Goal: Check status

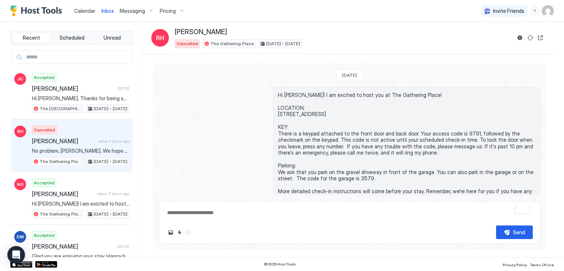
scroll to position [100, 0]
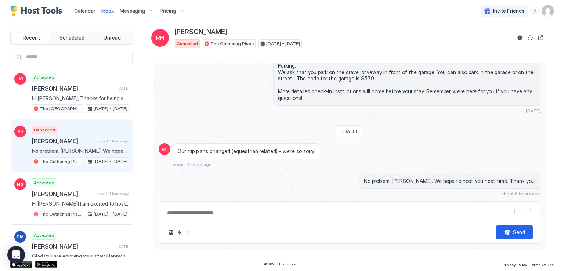
click at [272, 22] on div "Inbox RH [PERSON_NAME] Cancelled The Gathering Place [DATE] - [DATE]" at bounding box center [347, 38] width 411 height 32
click at [84, 12] on span "Calendar" at bounding box center [84, 11] width 21 height 6
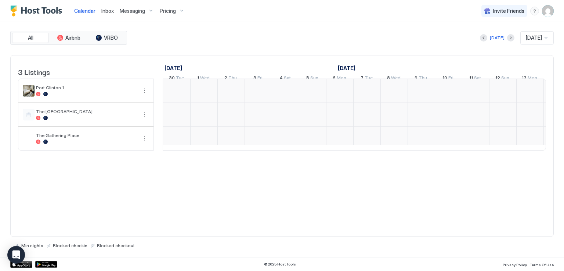
scroll to position [0, 408]
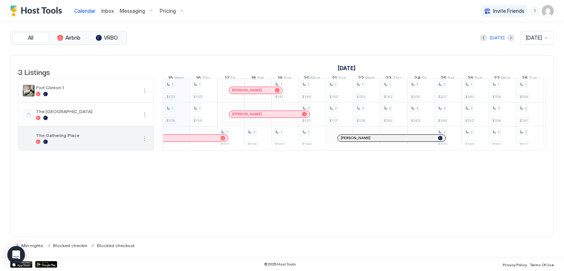
click at [90, 144] on div at bounding box center [86, 142] width 101 height 4
click at [65, 138] on span "The Gathering Place" at bounding box center [86, 136] width 101 height 6
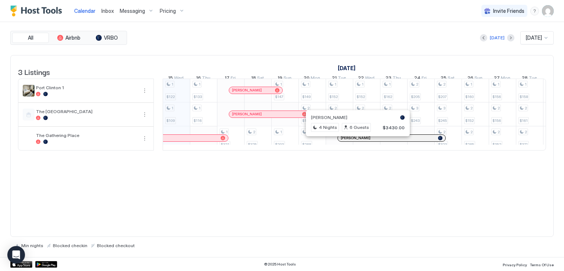
click at [355, 141] on div at bounding box center [355, 138] width 6 height 6
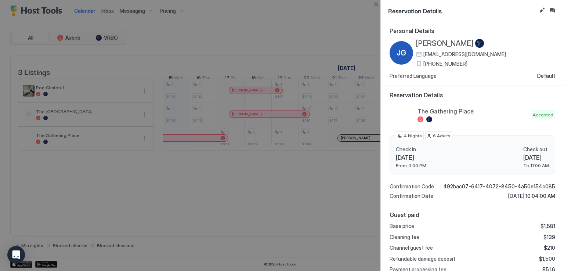
click at [340, 177] on div at bounding box center [282, 135] width 564 height 271
click at [330, 15] on div at bounding box center [282, 135] width 564 height 271
click at [378, 3] on button "Close" at bounding box center [376, 4] width 9 height 9
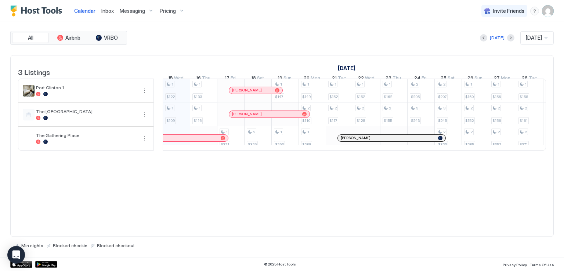
click at [388, 31] on div "[DATE] [DATE]" at bounding box center [340, 37] width 425 height 13
click at [317, 59] on div "[DATE] [DATE] [DATE] 30 Tue 1 Wed 2 Thu 3 Fri 4 Sat 5 Sun 6 Mon 7 Tue 8 Wed 9 T…" at bounding box center [354, 69] width 383 height 29
click at [343, 51] on div "All Airbnb VRBO [DATE] [DATE] 3 Listings [DATE] [DATE] [DATE] 30 Tue 1 Wed 2 Th…" at bounding box center [281, 139] width 543 height 217
